Goal: Information Seeking & Learning: Learn about a topic

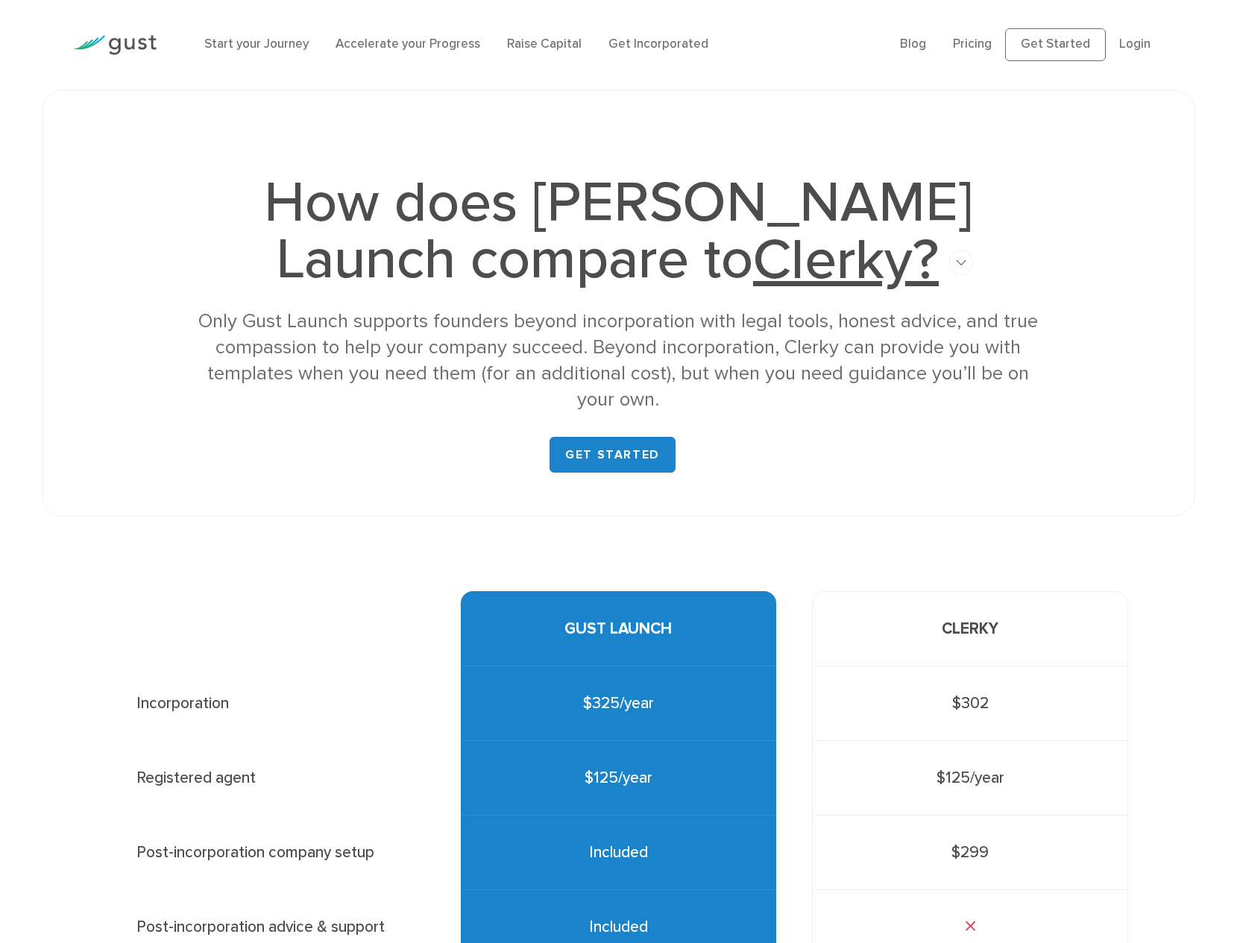
click at [117, 49] on img at bounding box center [115, 45] width 84 height 20
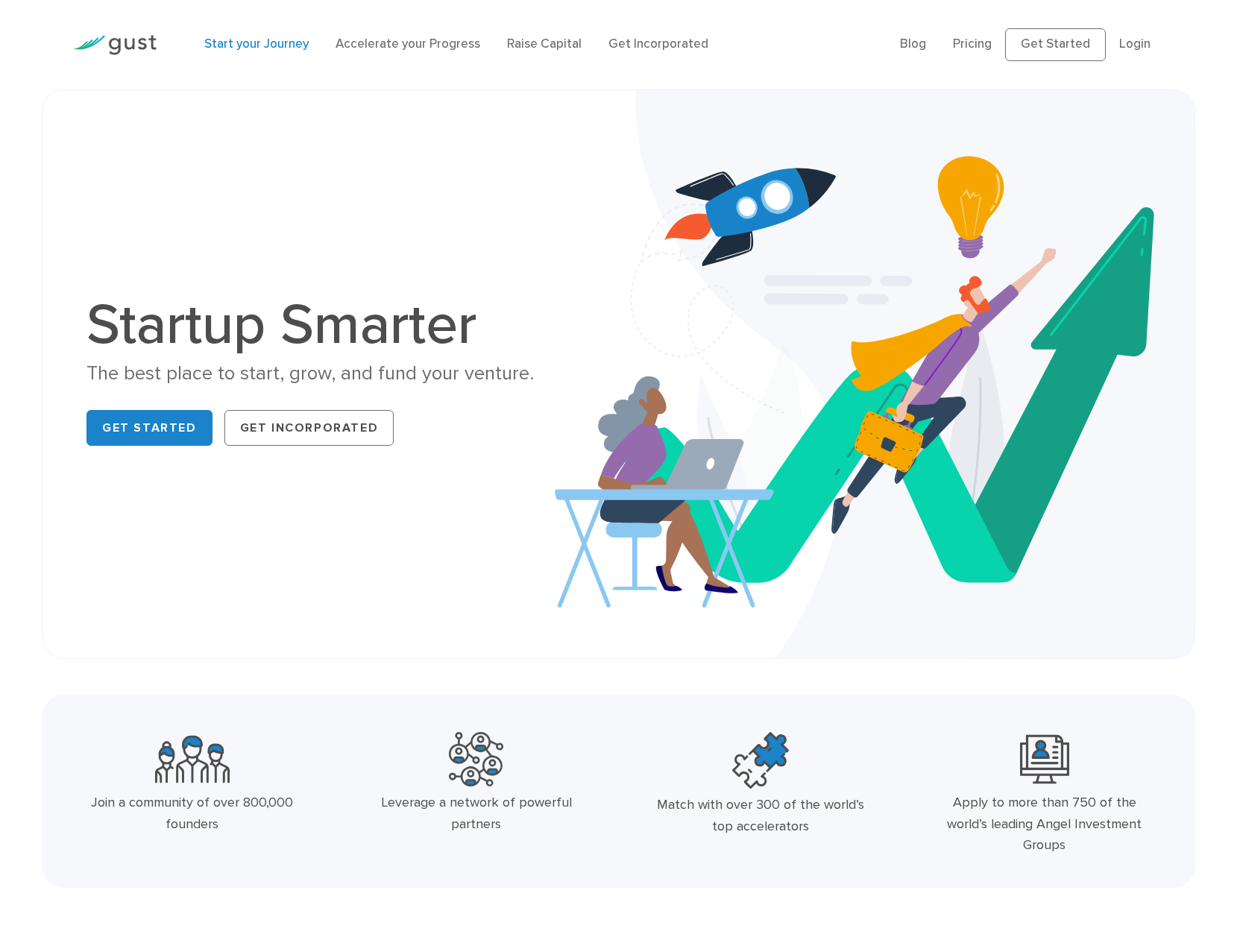
click at [247, 40] on link "Start your Journey" at bounding box center [256, 44] width 104 height 15
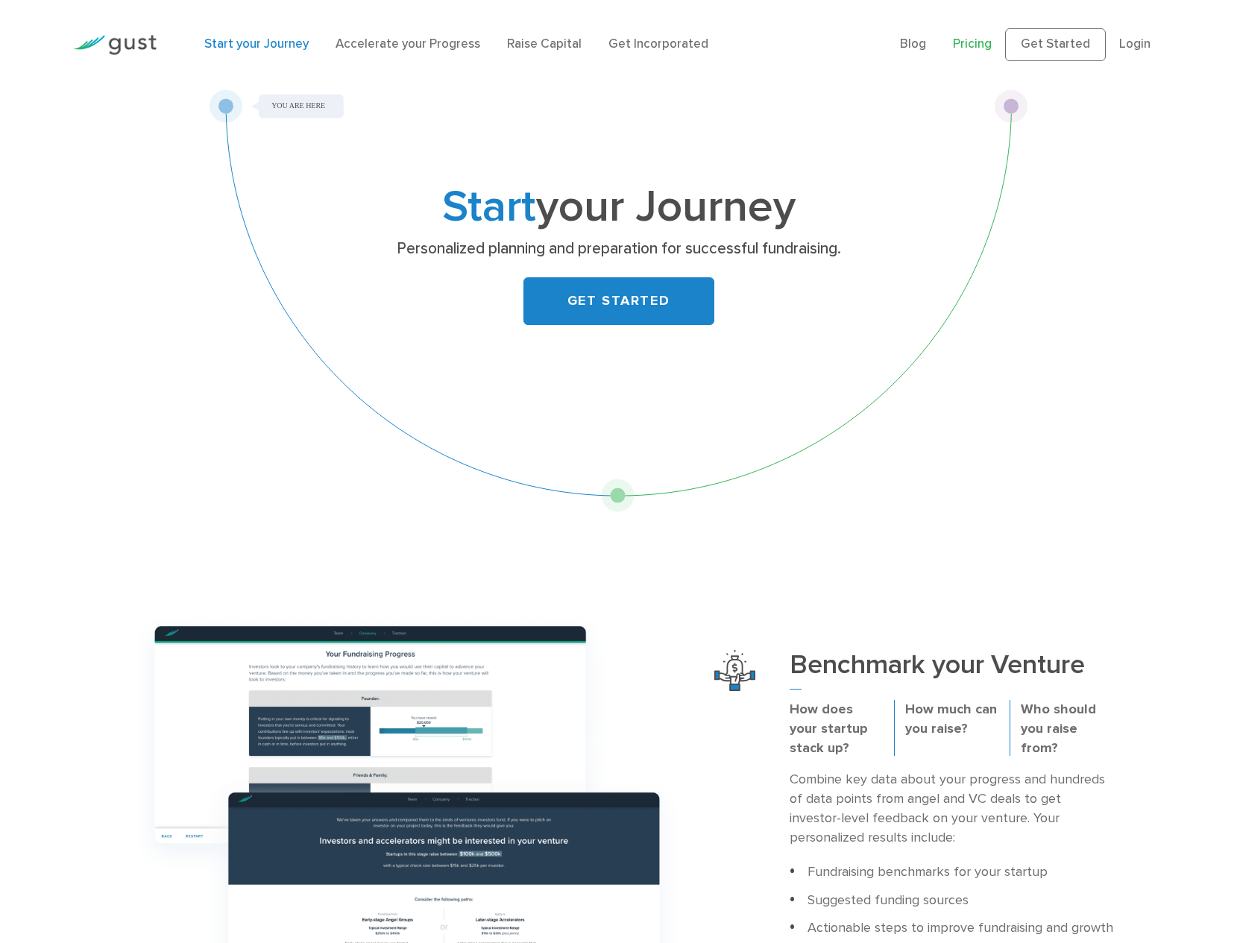
click at [984, 41] on link "Pricing" at bounding box center [972, 44] width 39 height 15
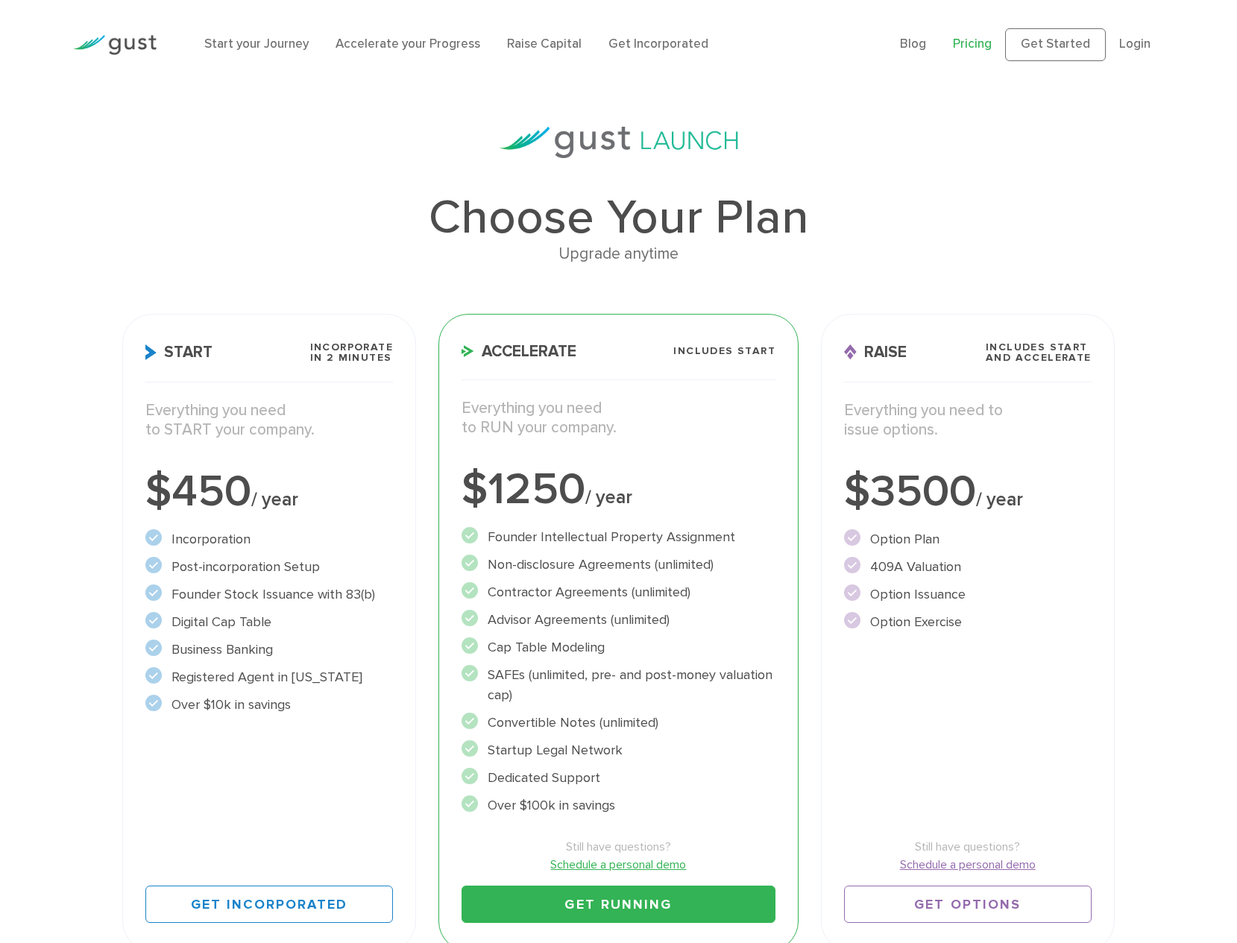
click at [897, 346] on span "Raise" at bounding box center [875, 353] width 63 height 16
click at [219, 51] on link "Start your Journey" at bounding box center [256, 44] width 104 height 15
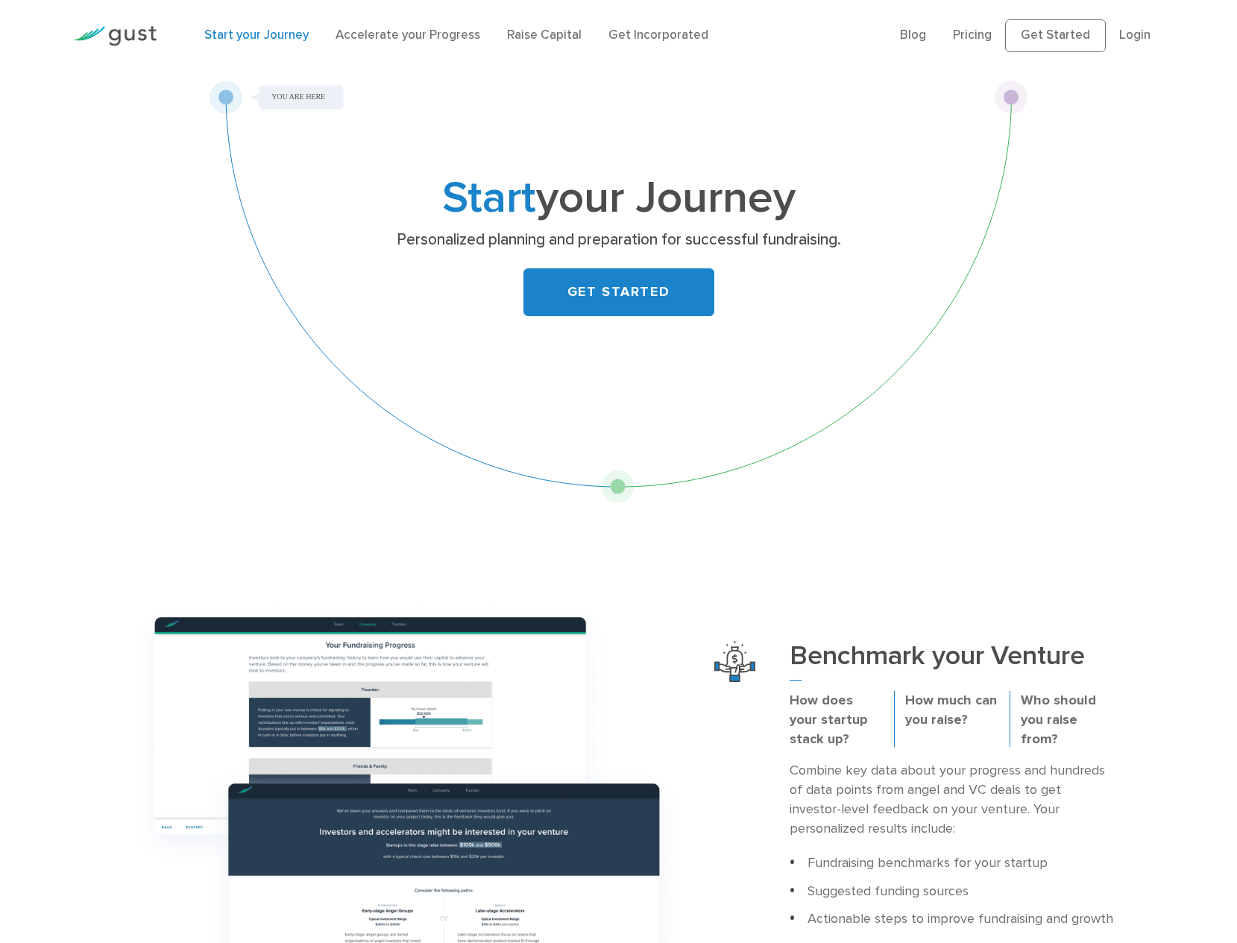
scroll to position [424, 0]
